Goal: Check status: Check status

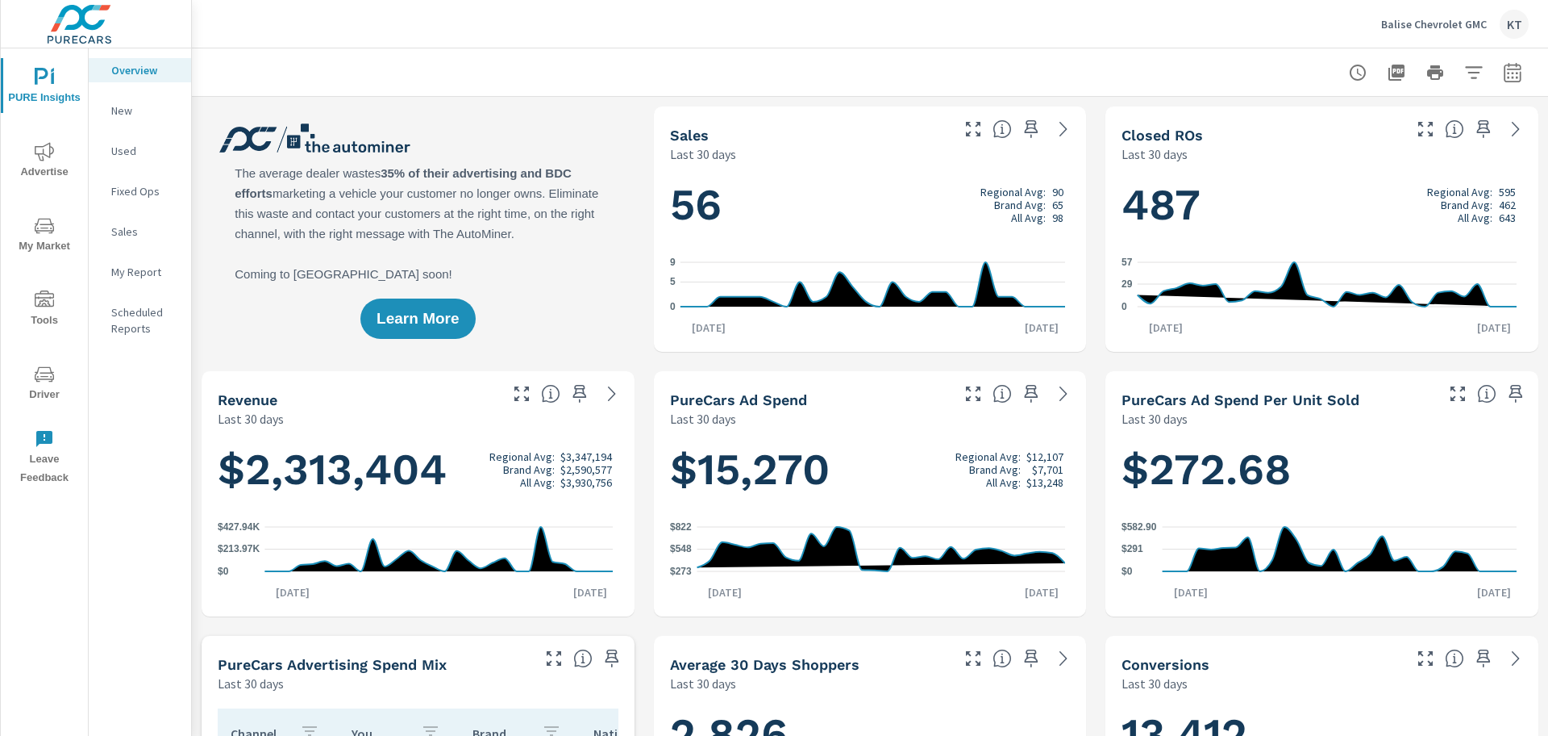
scroll to position [1, 0]
click at [33, 159] on span "Advertise" at bounding box center [44, 162] width 77 height 40
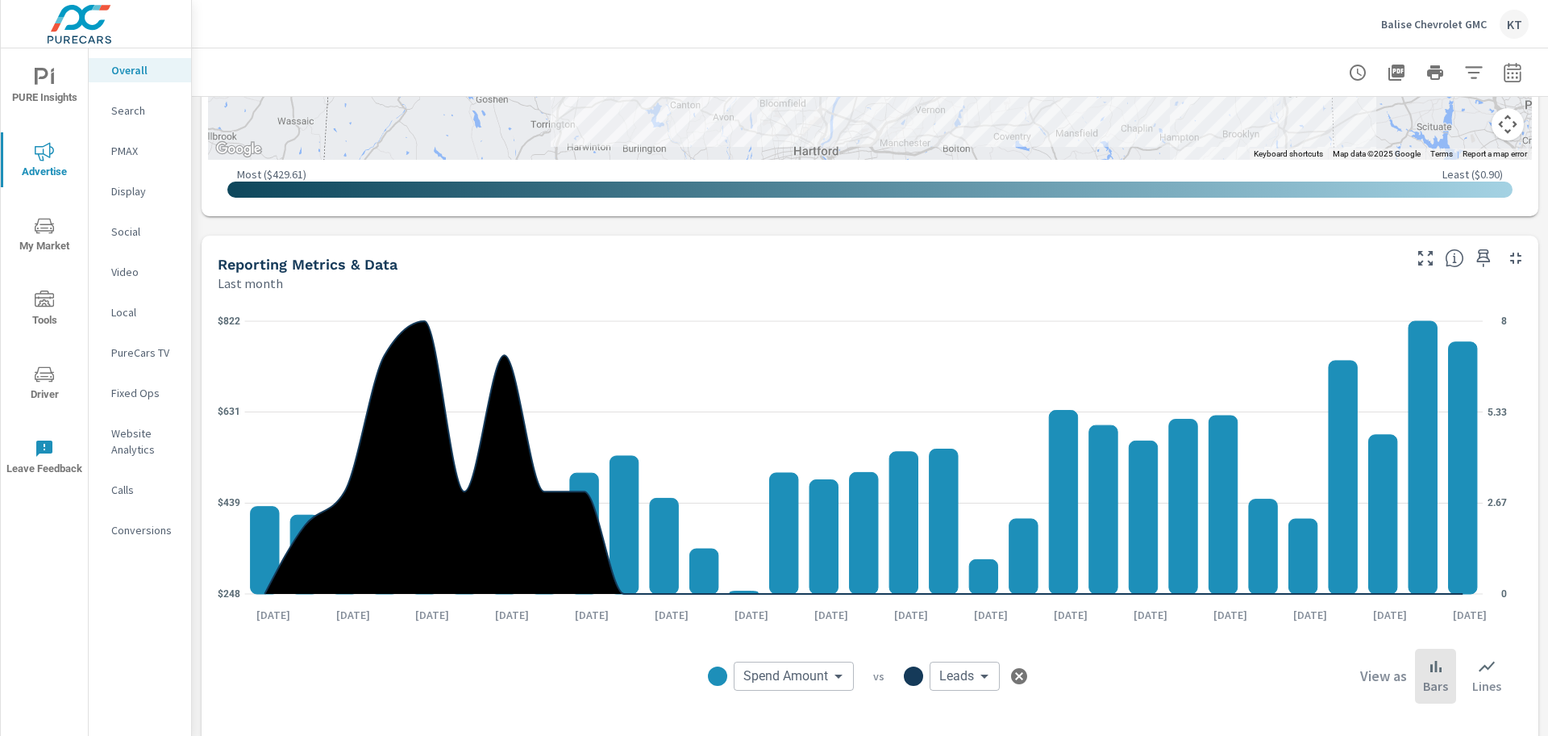
scroll to position [1062, 0]
click at [1507, 73] on icon "button" at bounding box center [1512, 75] width 10 height 6
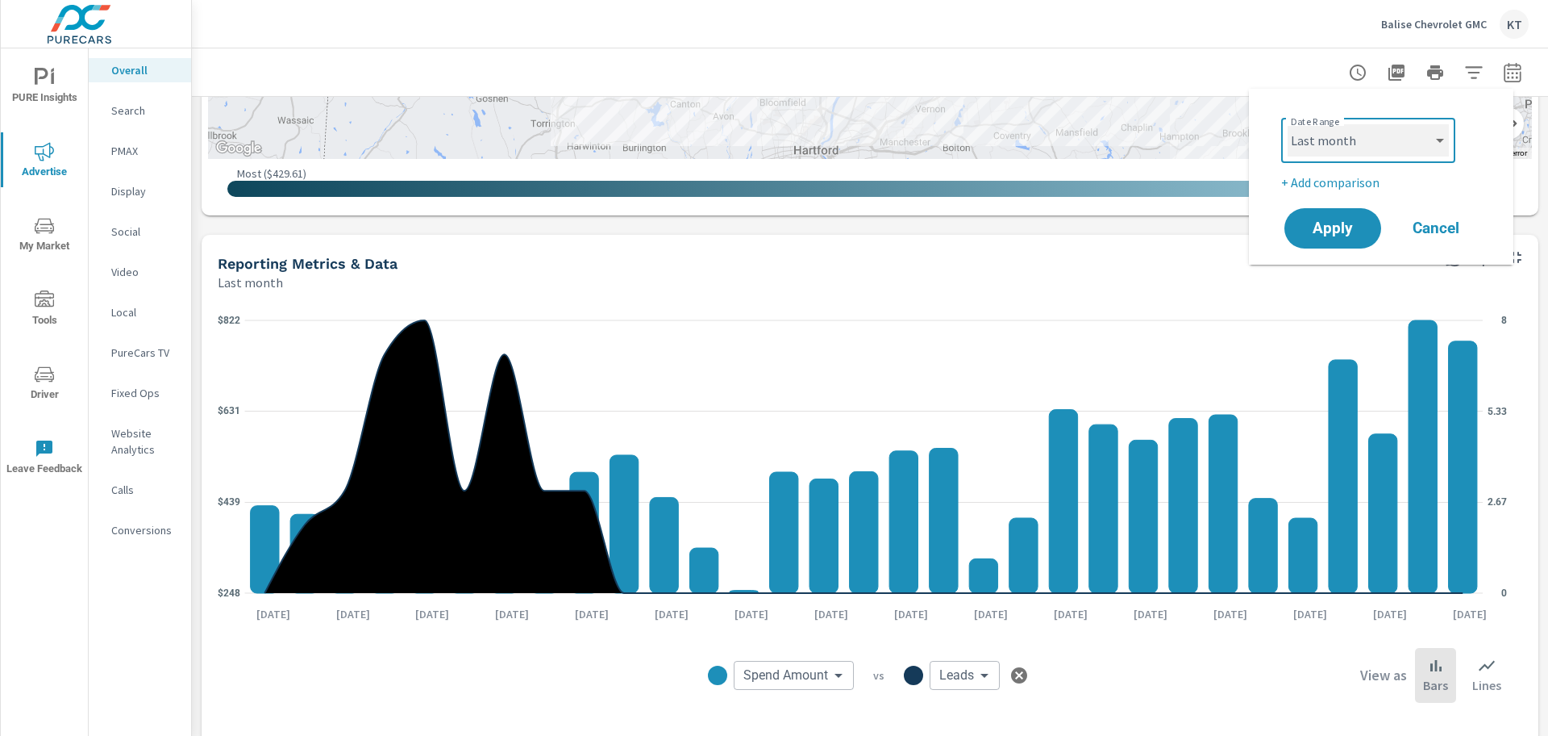
click at [1346, 150] on select "Custom [DATE] Last week Last 7 days Last 14 days Last 30 days Last 45 days Last…" at bounding box center [1368, 140] width 161 height 32
click at [1288, 124] on select "Custom [DATE] Last week Last 7 days Last 14 days Last 30 days Last 45 days Last…" at bounding box center [1368, 140] width 161 height 32
select select "custom"
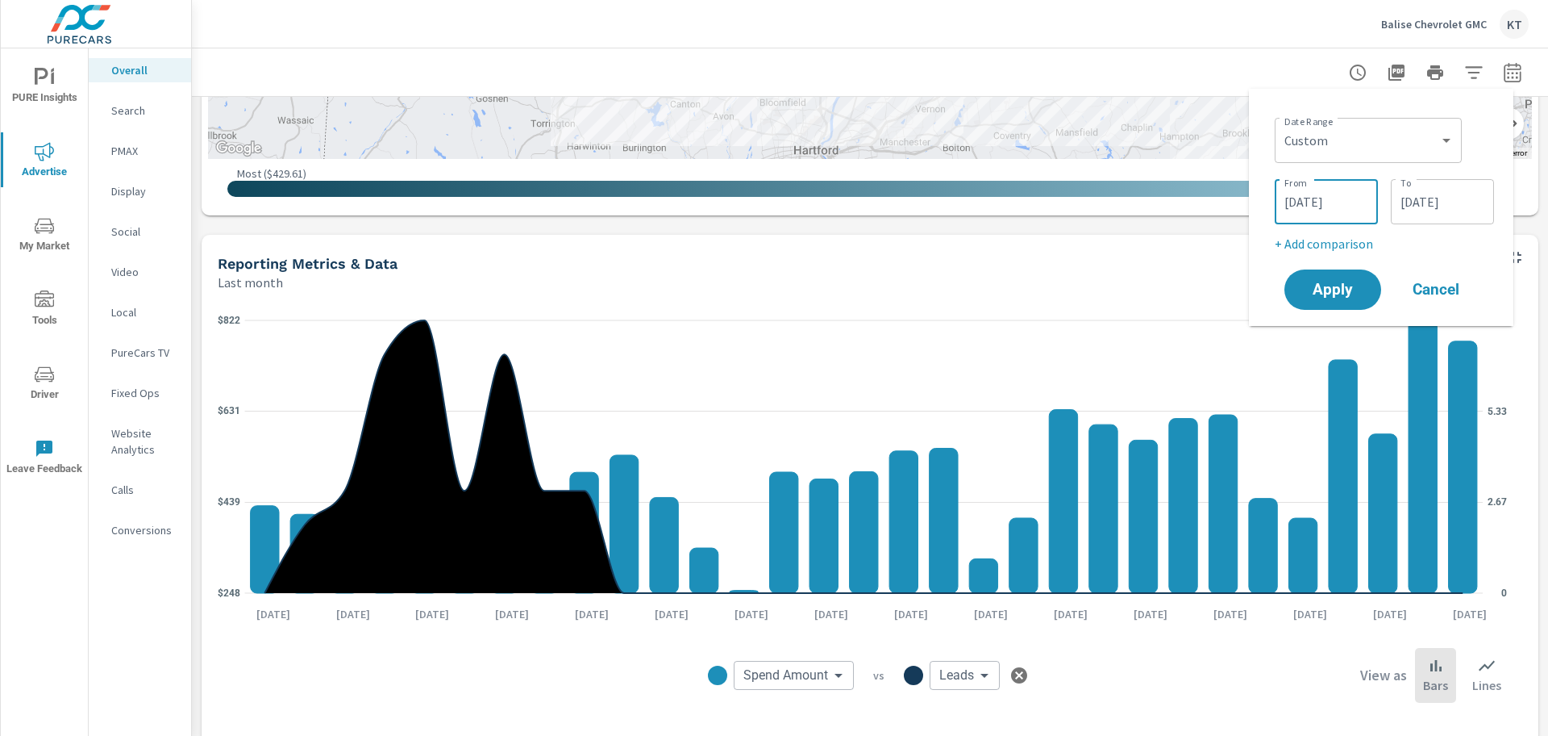
click at [1297, 198] on input "[DATE]" at bounding box center [1327, 201] width 90 height 32
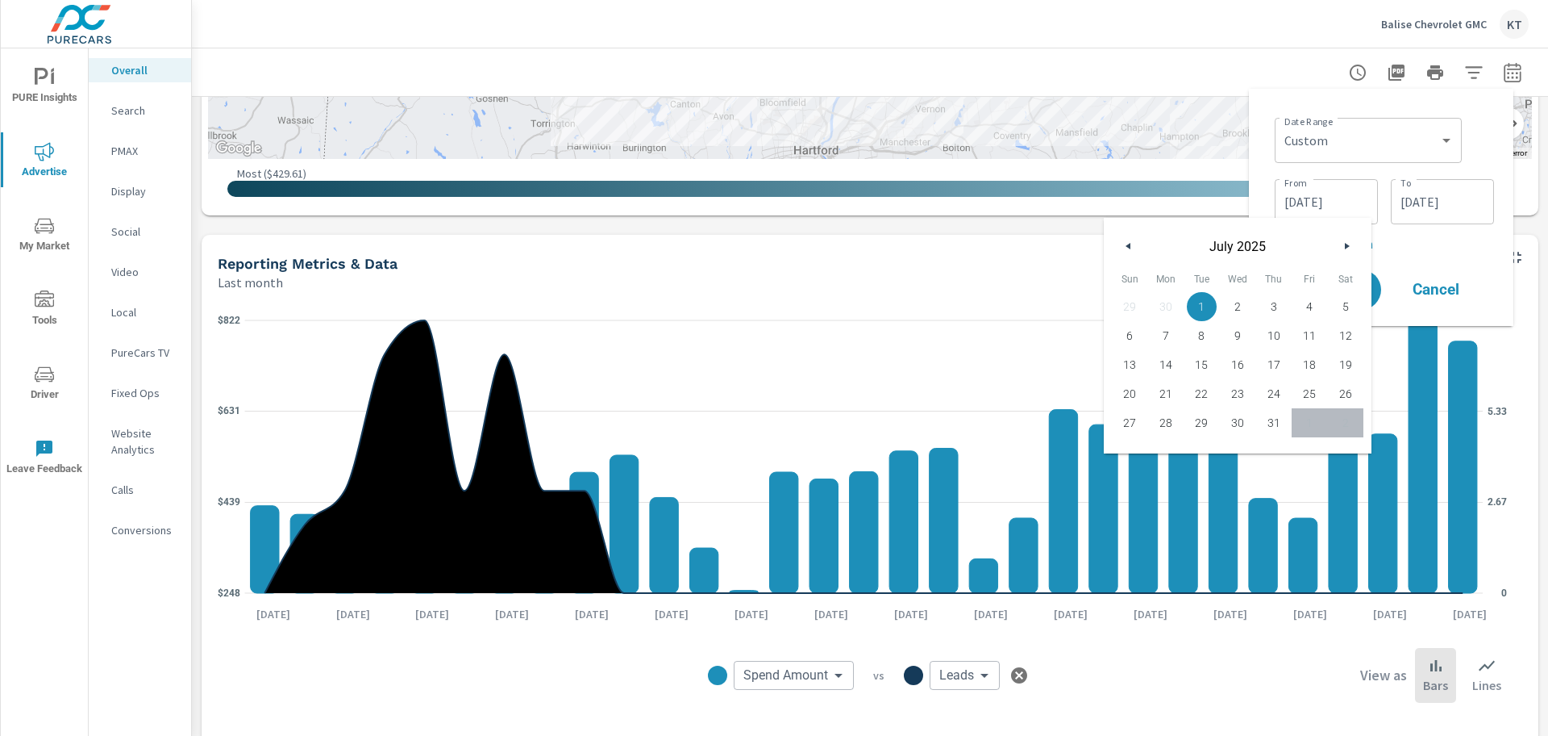
click at [1128, 251] on button "button" at bounding box center [1128, 245] width 19 height 19
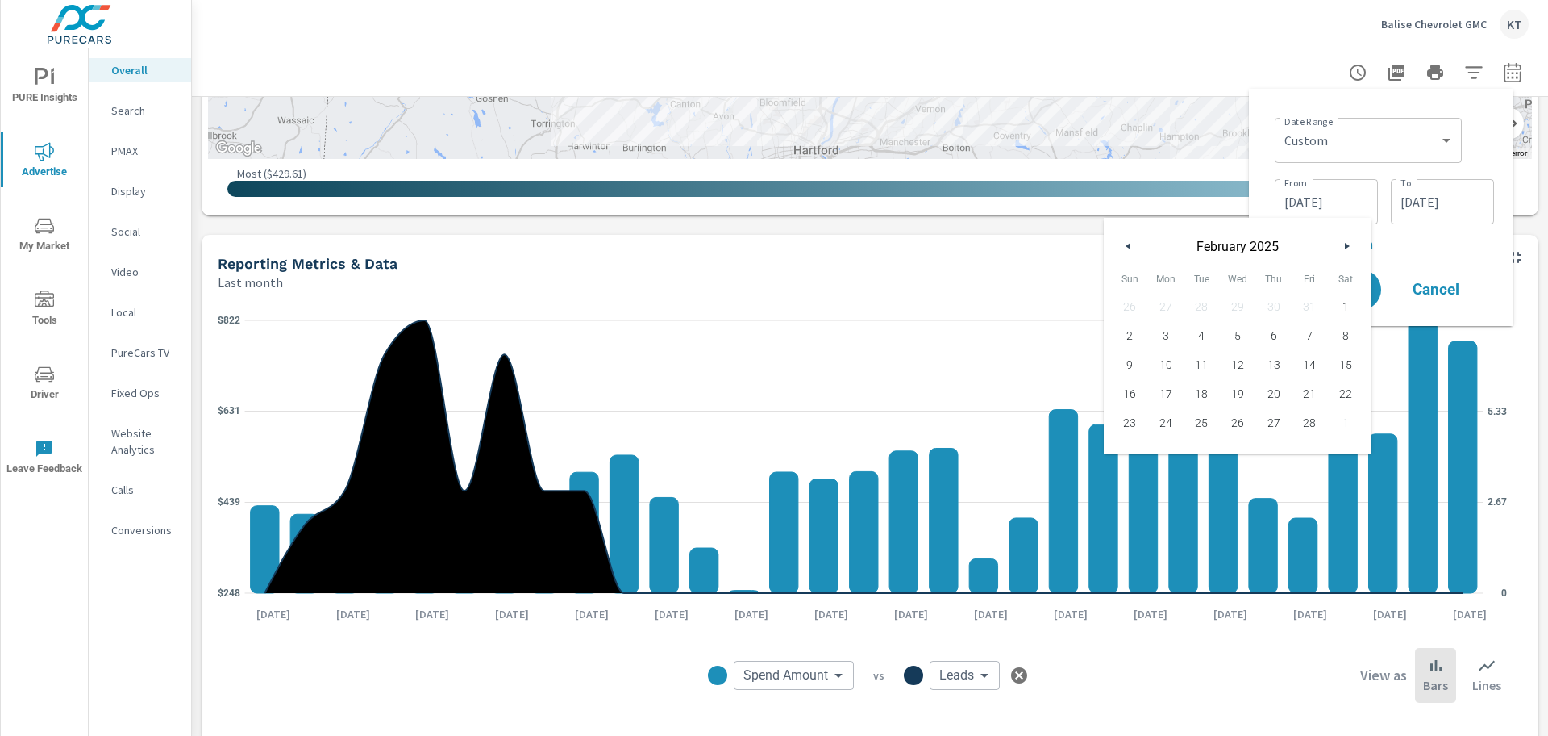
click at [1128, 251] on button "button" at bounding box center [1128, 245] width 19 height 19
click at [1233, 307] on span "1" at bounding box center [1238, 306] width 36 height 21
type input "[DATE]"
click at [1416, 257] on div "Date Range Custom [DATE] Last week Last 7 days Last 14 days Last 30 days Last 4…" at bounding box center [1381, 207] width 239 height 211
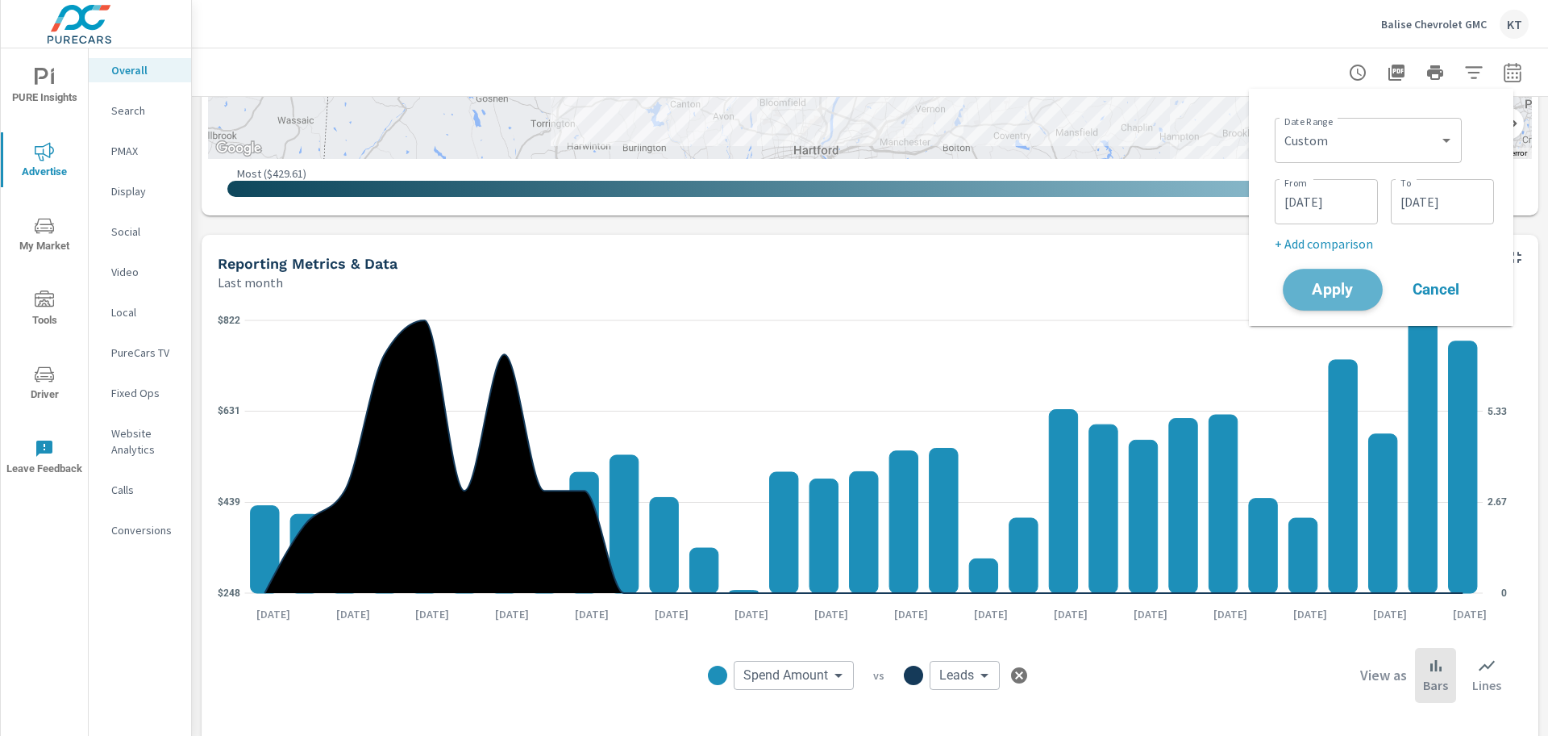
click at [1348, 282] on span "Apply" at bounding box center [1333, 289] width 66 height 15
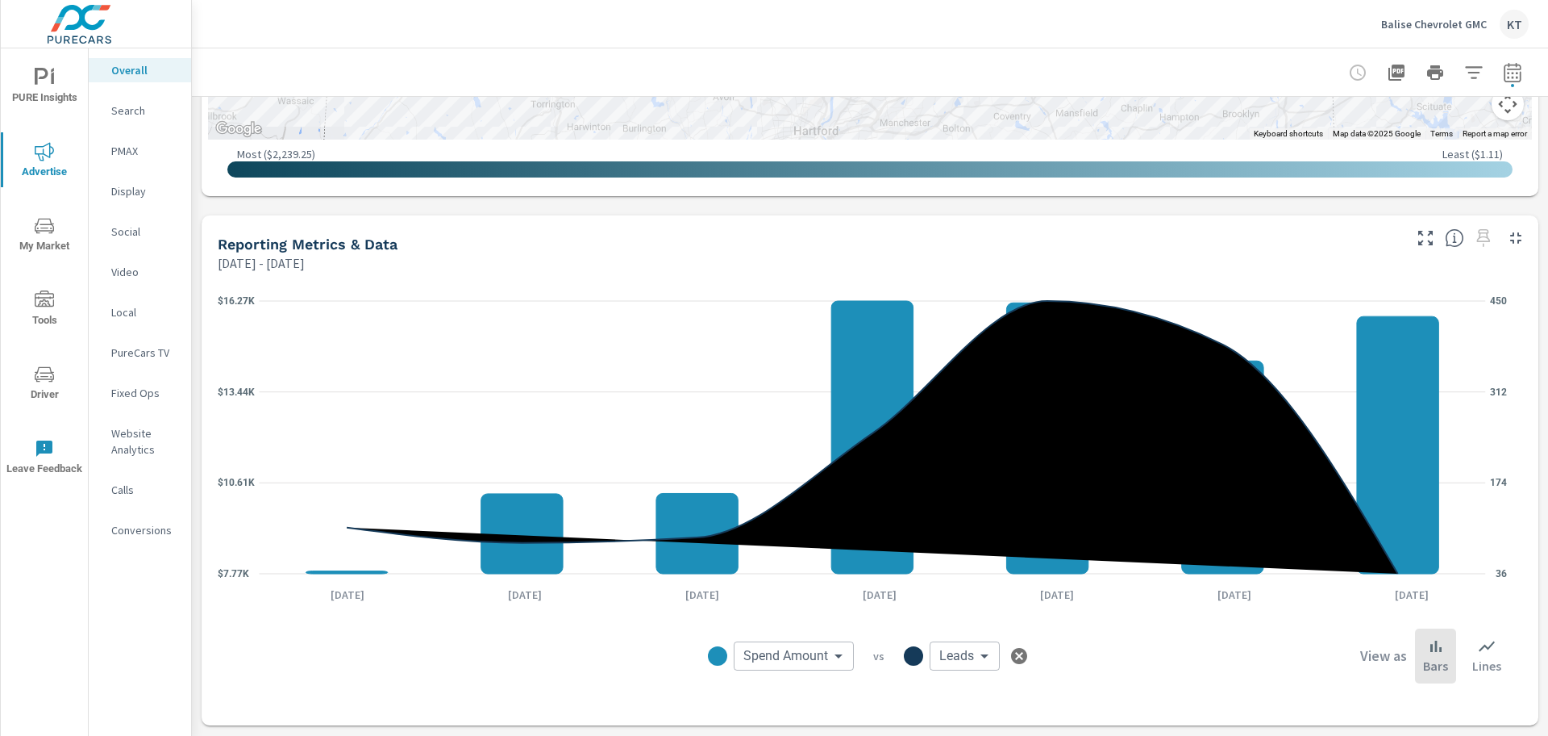
scroll to position [1089, 0]
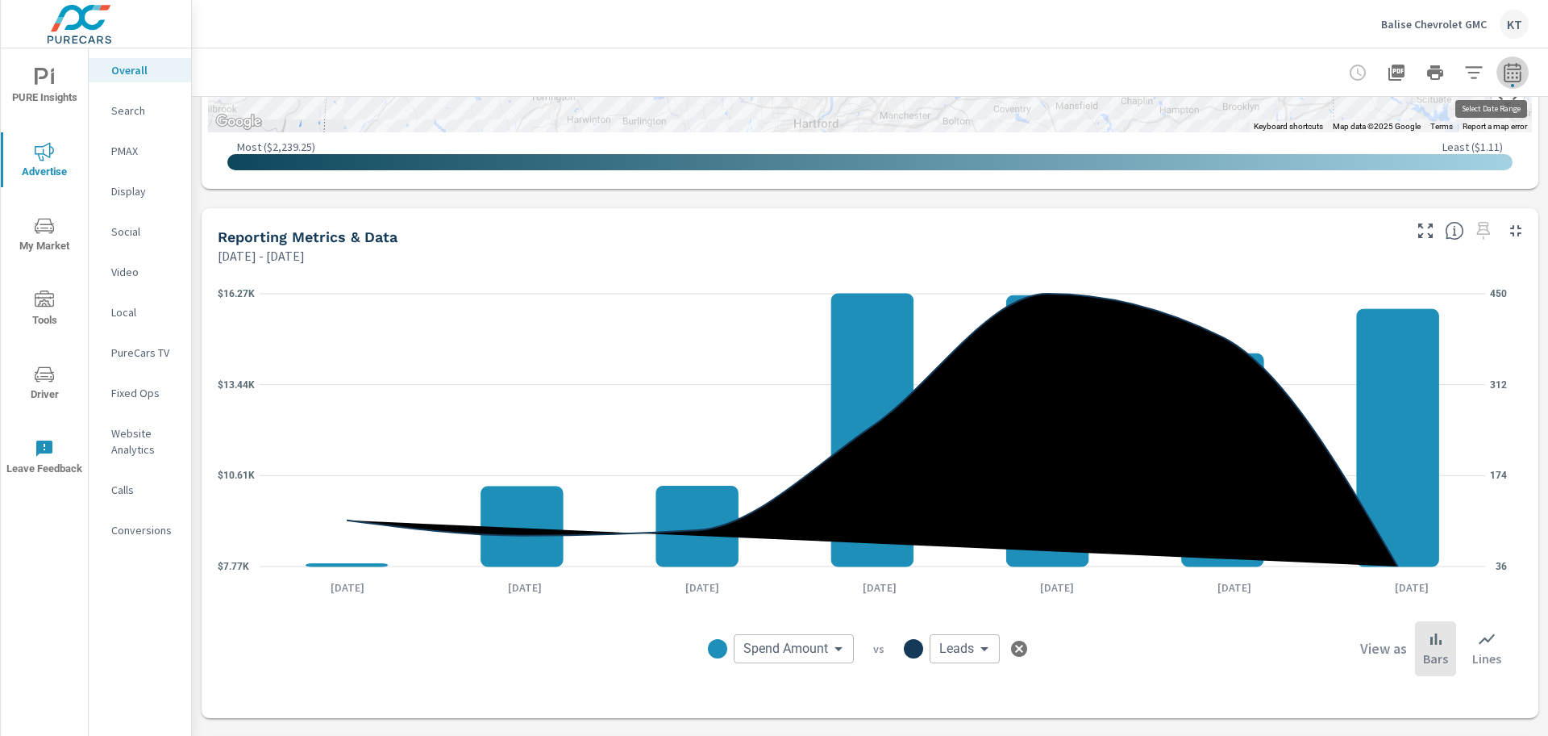
click at [1503, 83] on button "button" at bounding box center [1513, 72] width 32 height 32
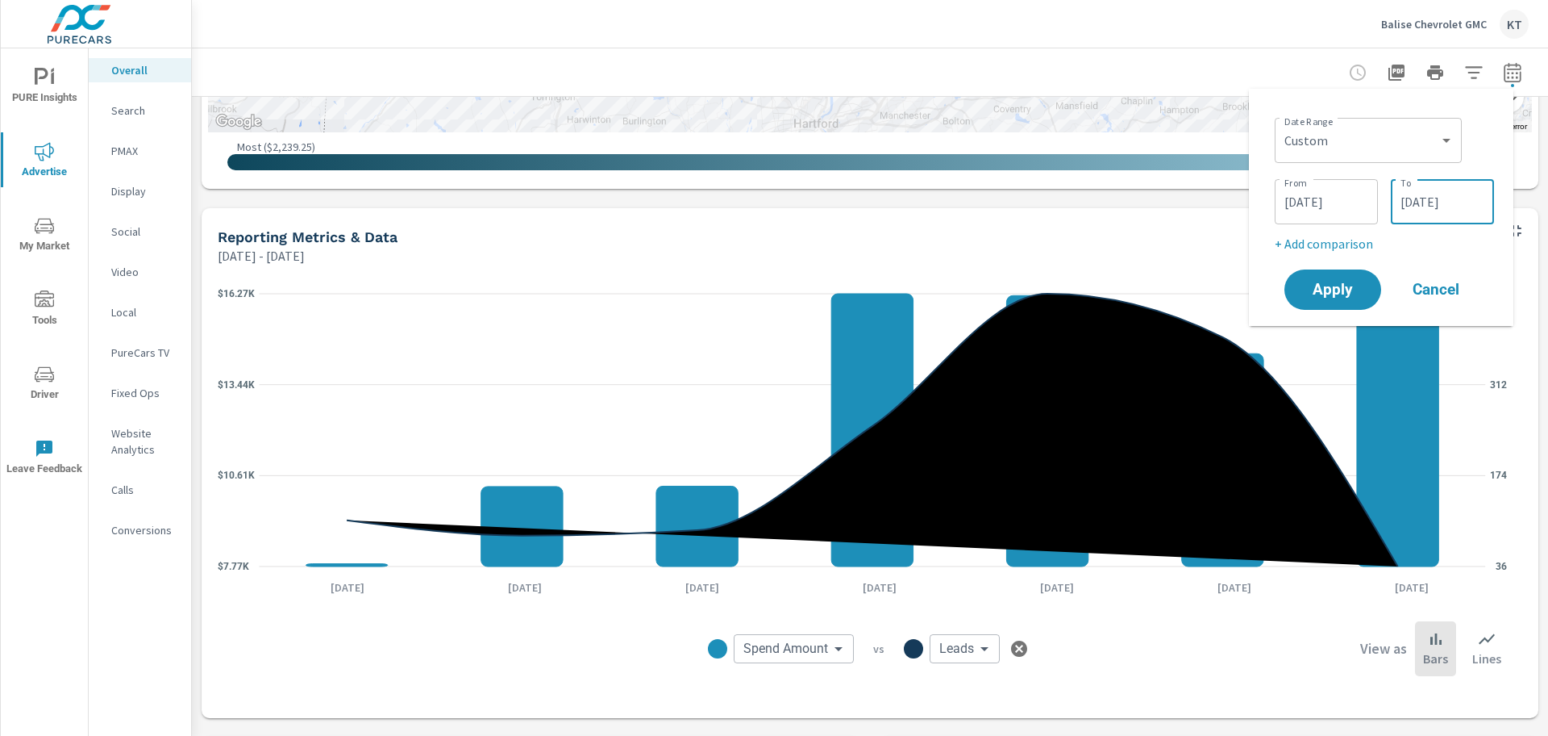
click at [1486, 202] on input "[DATE]" at bounding box center [1443, 201] width 90 height 32
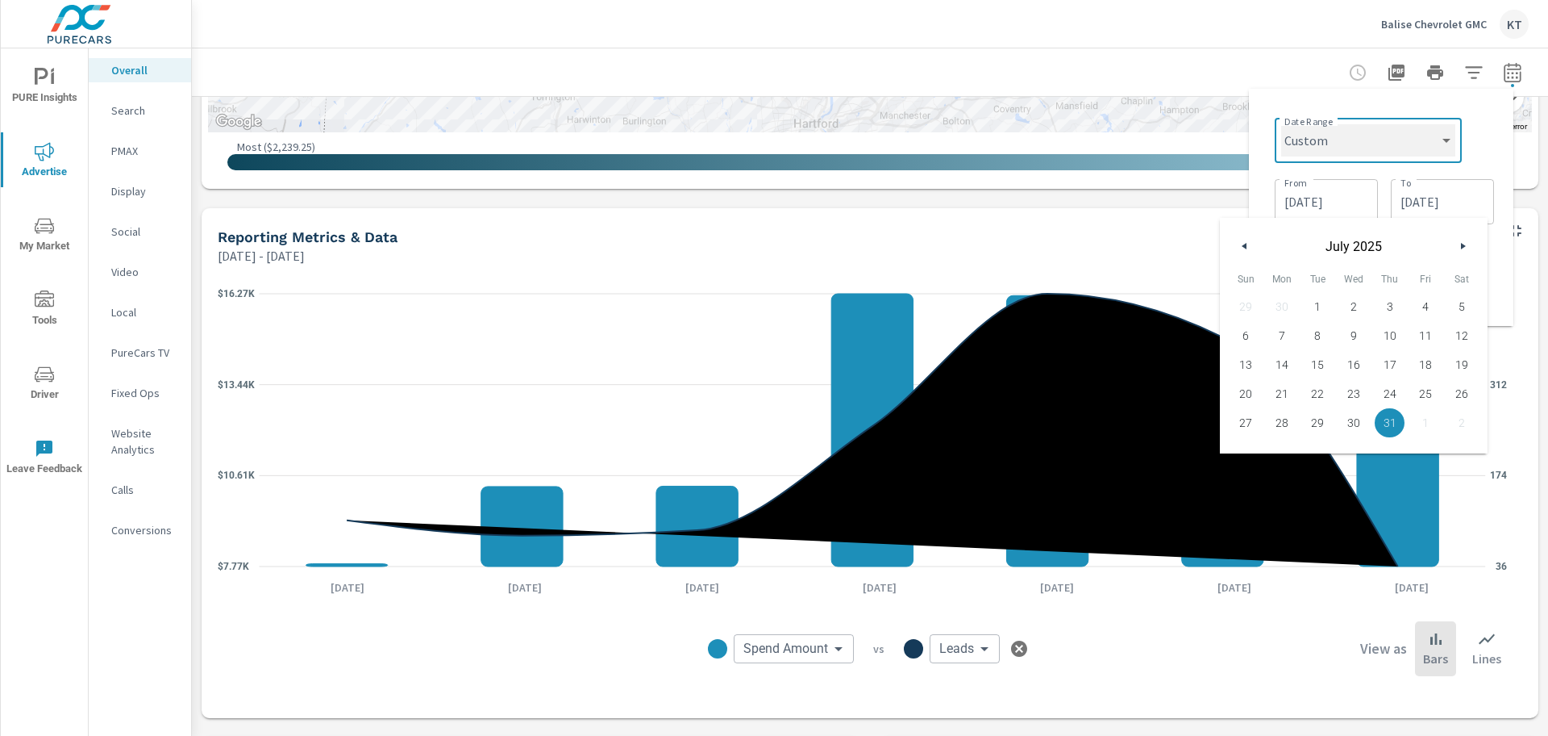
click at [1444, 146] on select "Custom [DATE] Last week Last 7 days Last 14 days Last 30 days Last 45 days Last…" at bounding box center [1369, 140] width 174 height 32
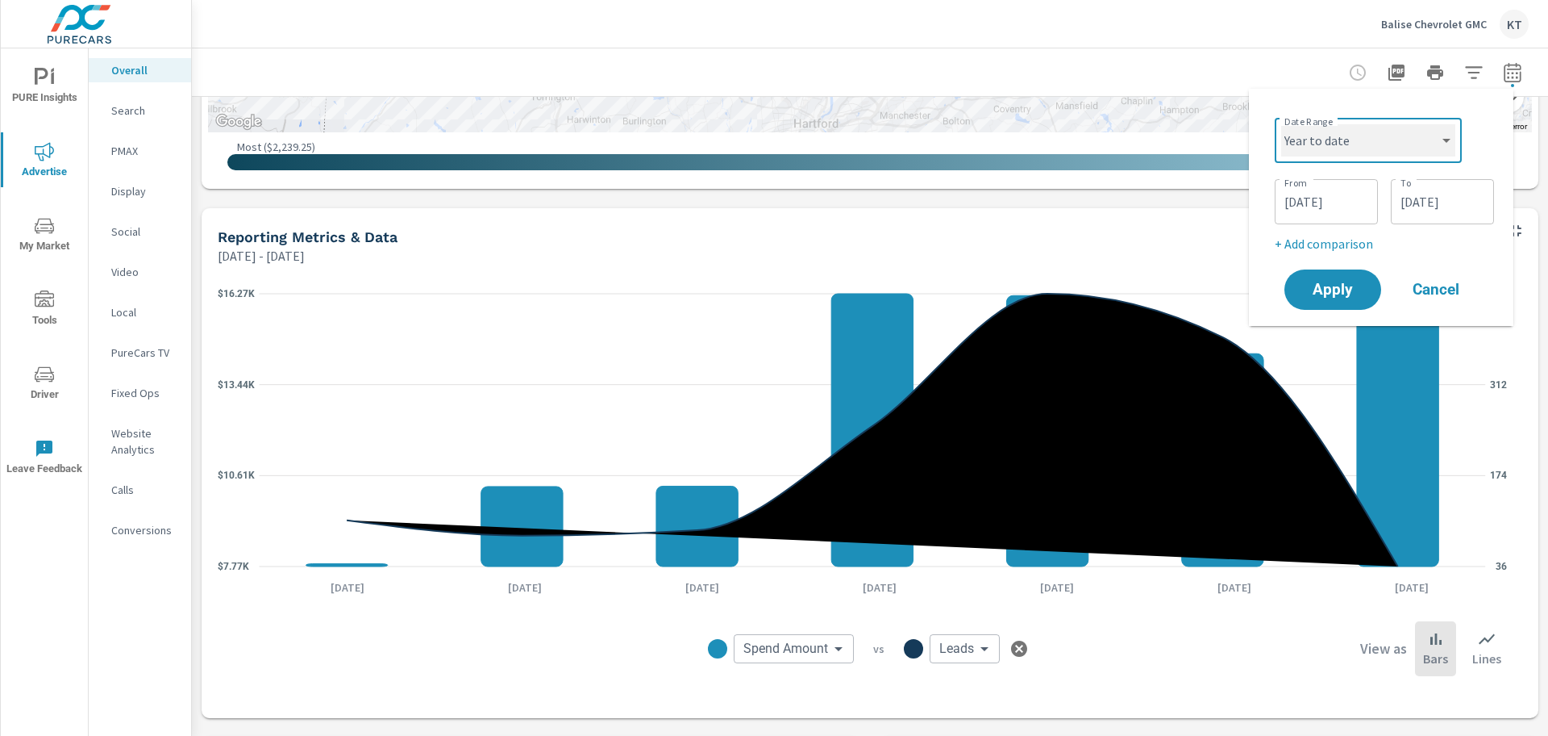
click at [1282, 124] on select "Custom [DATE] Last week Last 7 days Last 14 days Last 30 days Last 45 days Last…" at bounding box center [1369, 140] width 174 height 32
select select "Year to date"
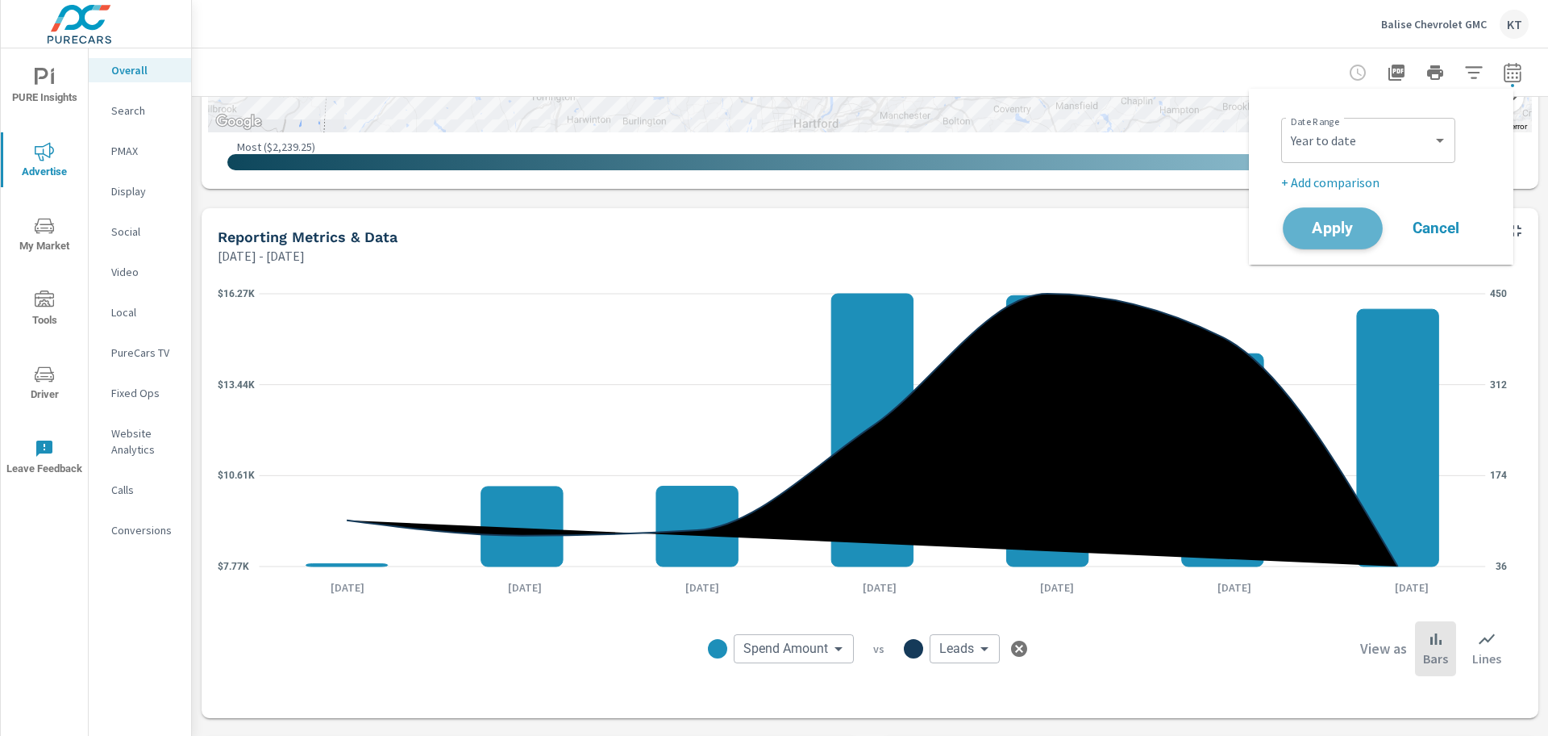
click at [1336, 221] on span "Apply" at bounding box center [1333, 228] width 66 height 15
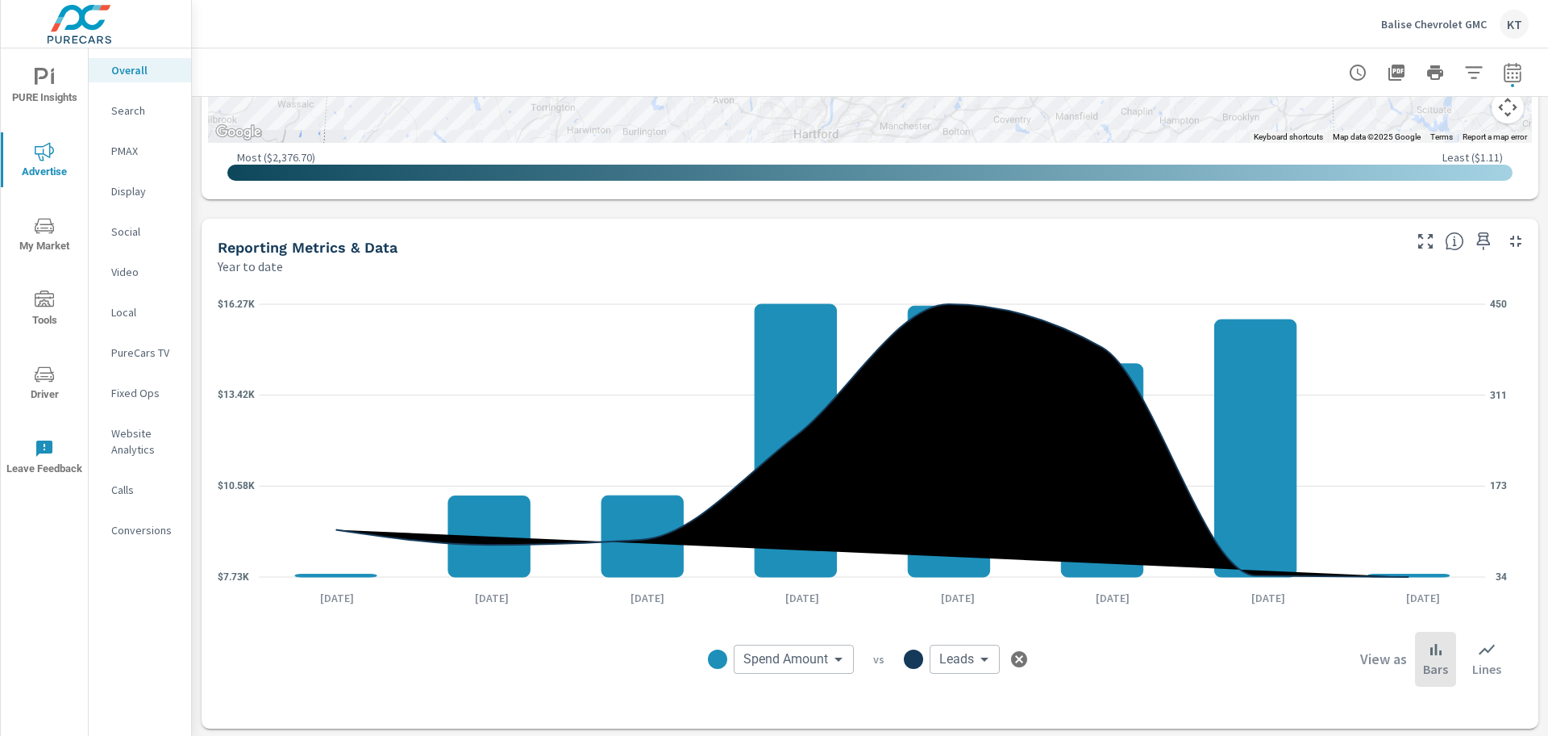
scroll to position [1089, 0]
